Goal: Submit feedback/report problem

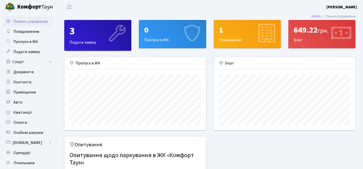
scroll to position [73, 141]
click at [25, 61] on link "Спорт" at bounding box center [28, 62] width 50 height 10
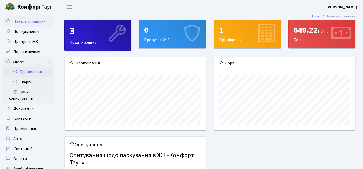
click at [27, 74] on link "Бронювання" at bounding box center [28, 72] width 50 height 10
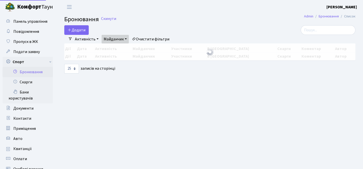
select select "25"
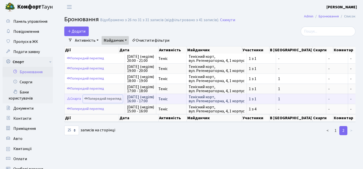
click at [102, 98] on link "Попередній перегляд" at bounding box center [103, 99] width 40 height 8
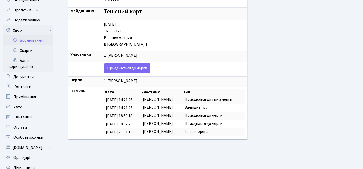
scroll to position [33, 0]
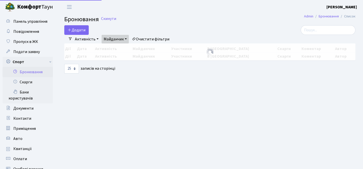
select select "25"
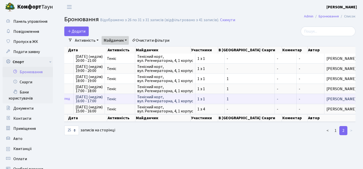
scroll to position [0, 50]
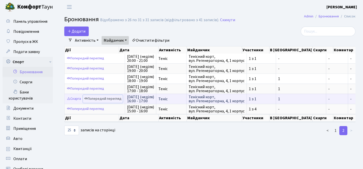
click at [107, 98] on link "Попередній перегляд" at bounding box center [103, 99] width 40 height 8
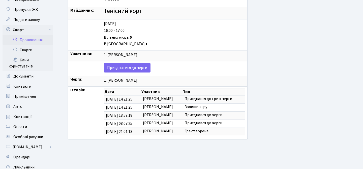
scroll to position [33, 0]
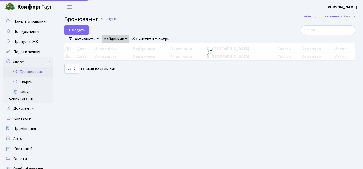
select select "25"
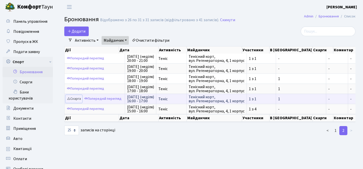
click at [76, 99] on link "Скарга" at bounding box center [74, 99] width 17 height 8
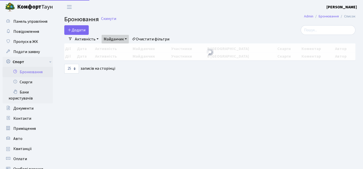
select select "25"
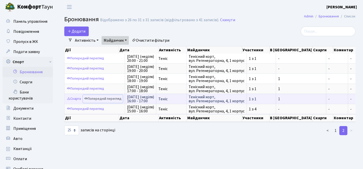
click at [104, 97] on link "Попередній перегляд" at bounding box center [103, 99] width 40 height 8
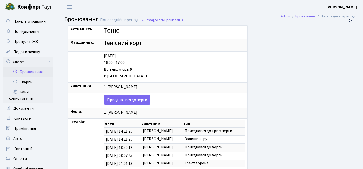
click at [137, 88] on div "1. [PERSON_NAME]" at bounding box center [174, 87] width 141 height 6
click at [153, 87] on div "1. Мирченко Ігор Євгенійович" at bounding box center [174, 87] width 141 height 6
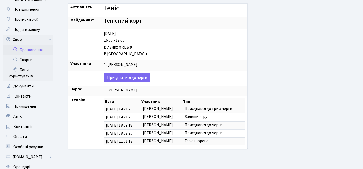
scroll to position [22, 0]
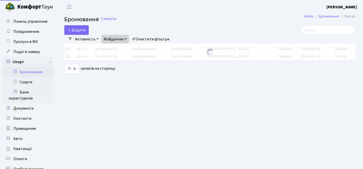
select select "25"
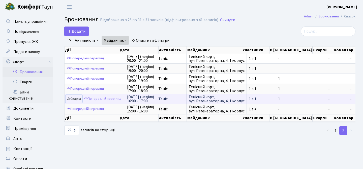
click at [78, 99] on link "Скарга" at bounding box center [74, 99] width 17 height 8
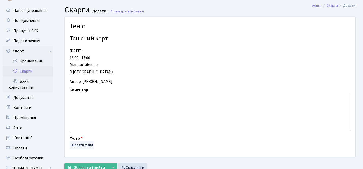
scroll to position [10, 0]
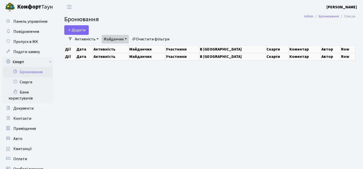
select select "25"
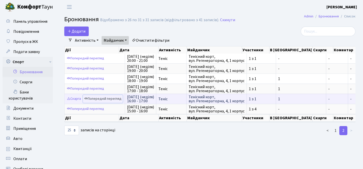
click at [110, 99] on link "Попередній перегляд" at bounding box center [103, 99] width 40 height 8
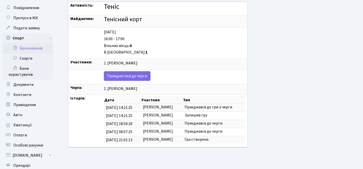
scroll to position [24, 0]
click at [269, 93] on div "Активність: Теніс Майданчик: Тенісний корт [DATE] 16:00 - 17:00 Вільних місць: …" at bounding box center [204, 77] width 281 height 152
